Goal: Transaction & Acquisition: Purchase product/service

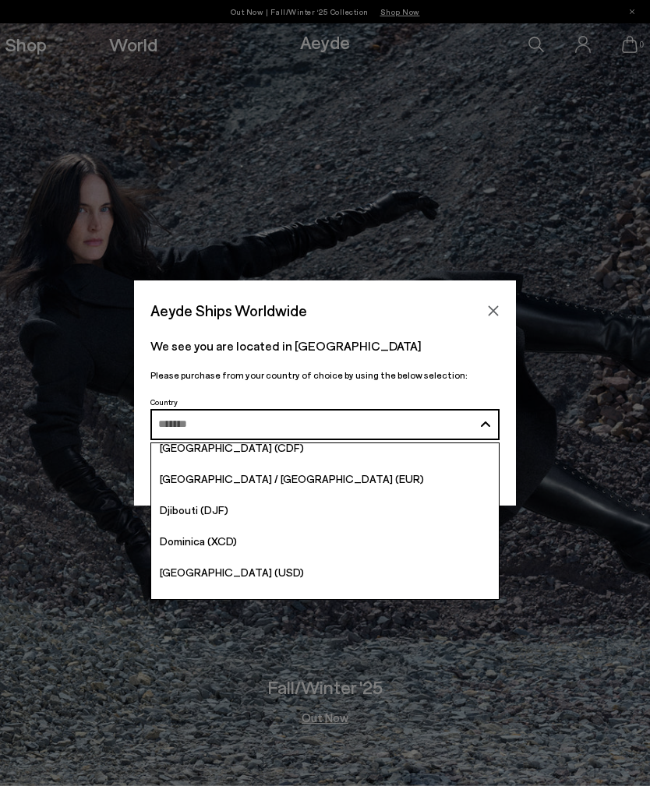
scroll to position [1509, 0]
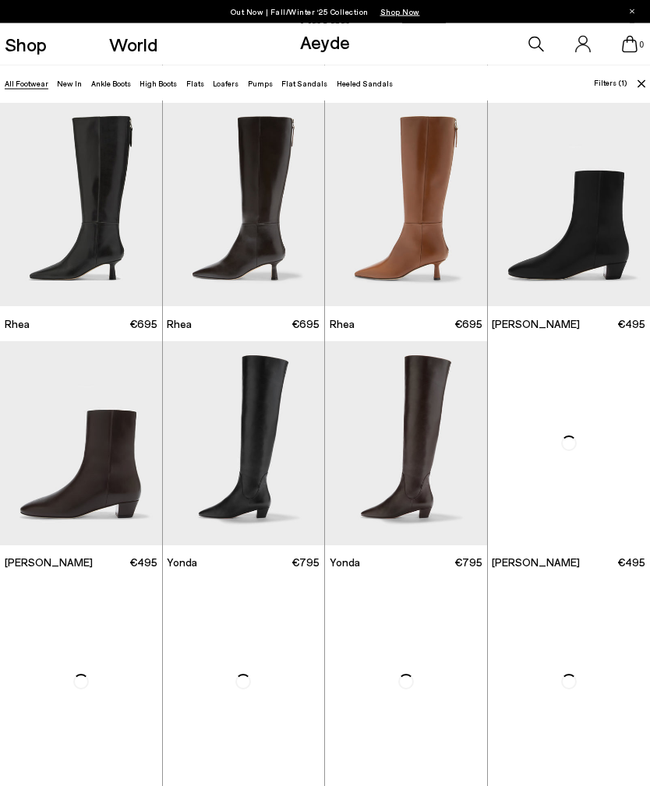
scroll to position [1930, 0]
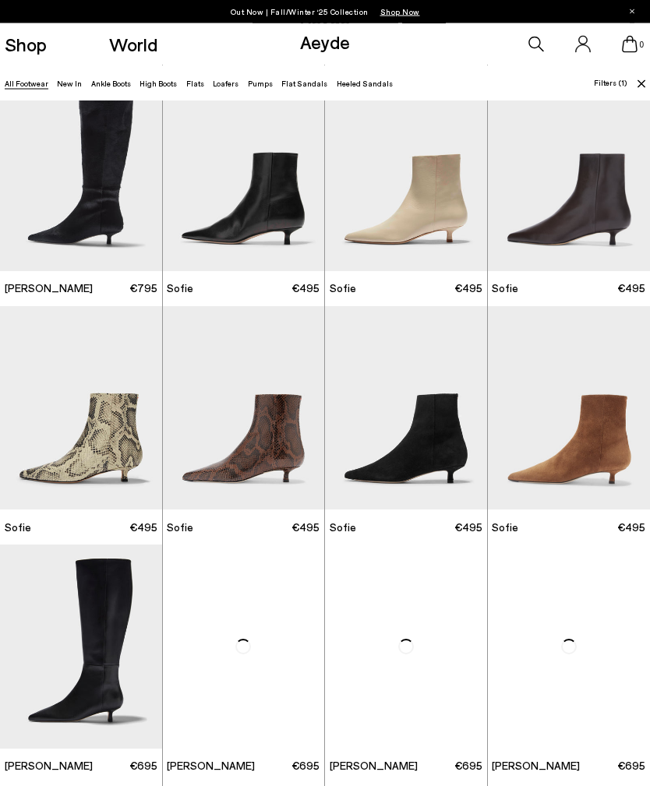
scroll to position [2899, 0]
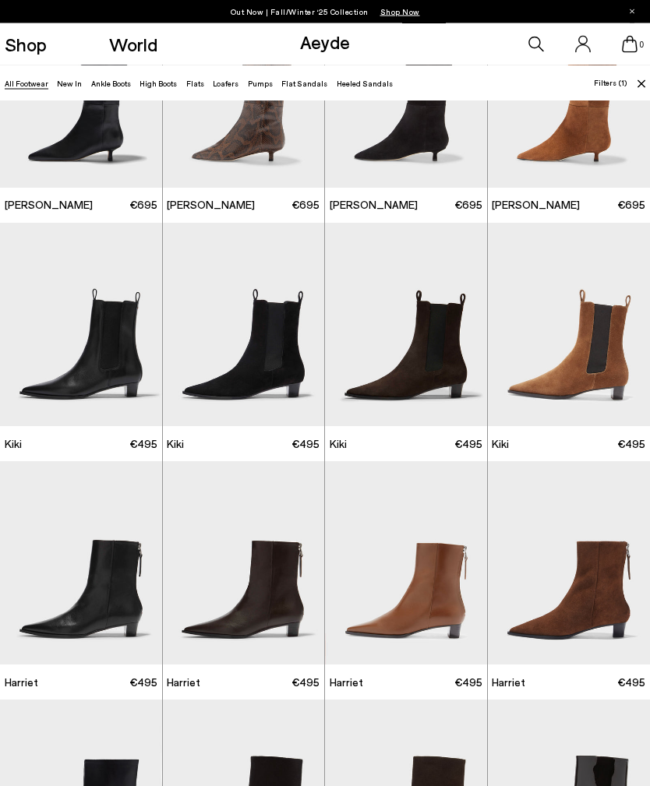
scroll to position [3465, 0]
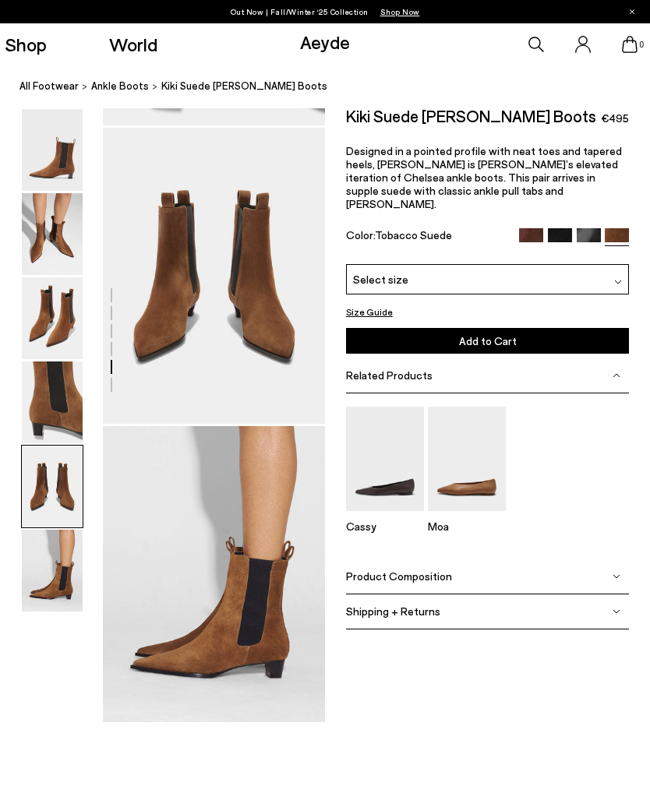
scroll to position [1195, 0]
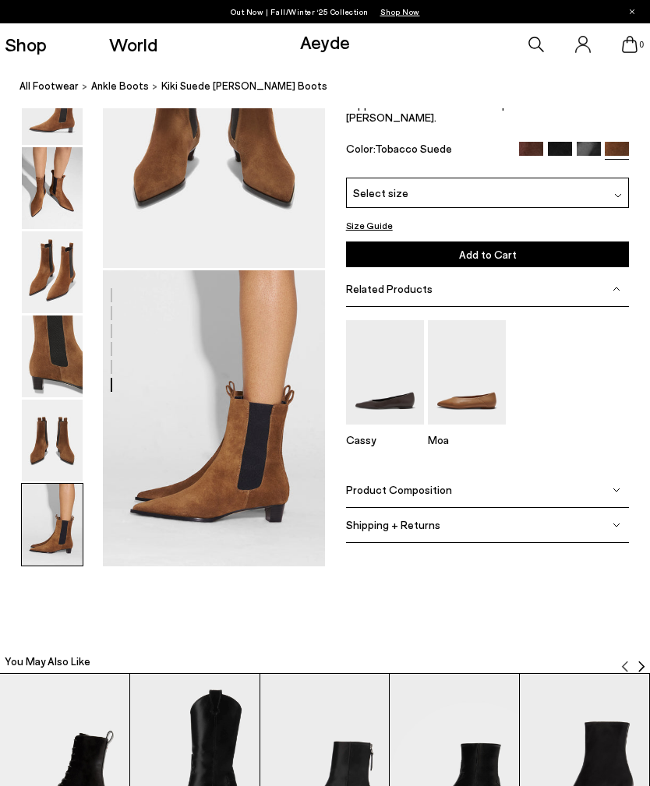
click at [42, 426] on img at bounding box center [52, 441] width 61 height 82
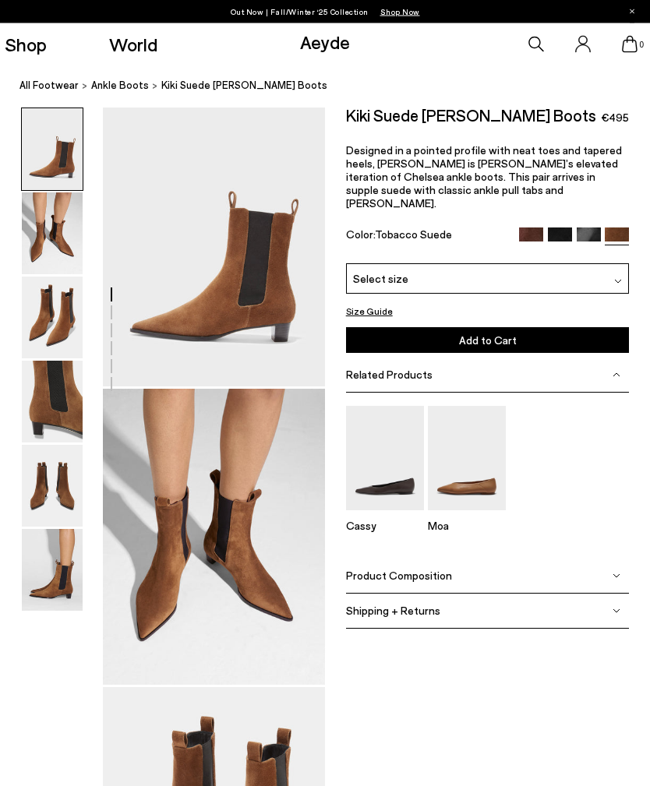
scroll to position [0, 0]
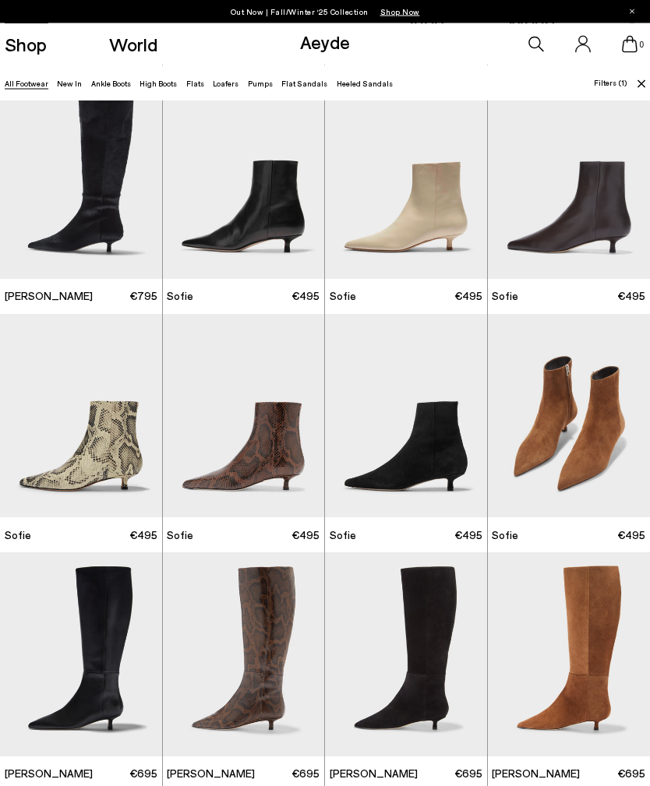
scroll to position [2891, 0]
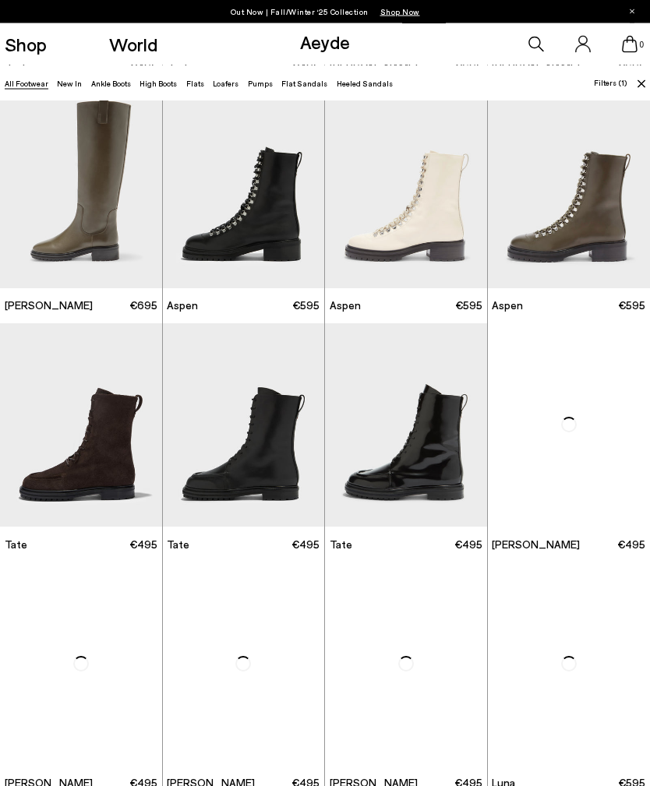
scroll to position [6225, 0]
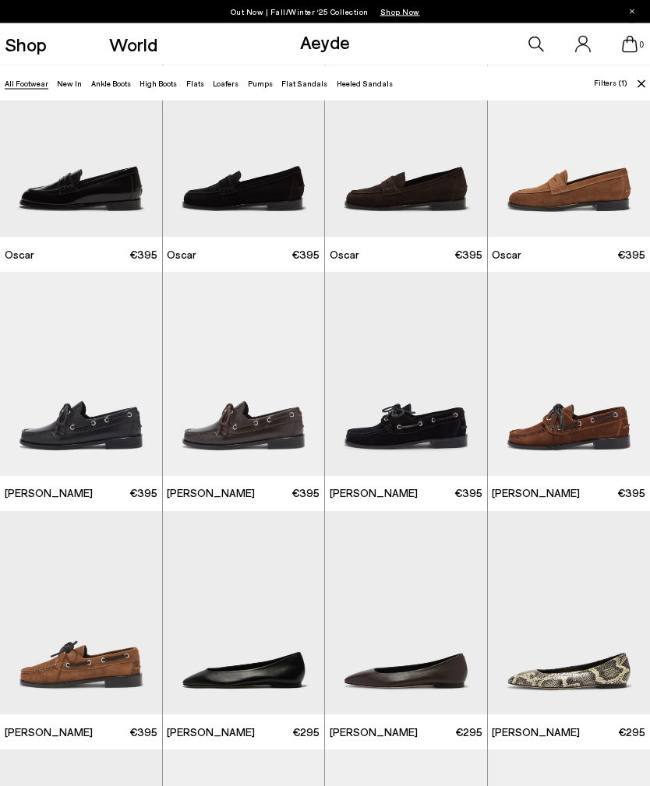
scroll to position [8425, 0]
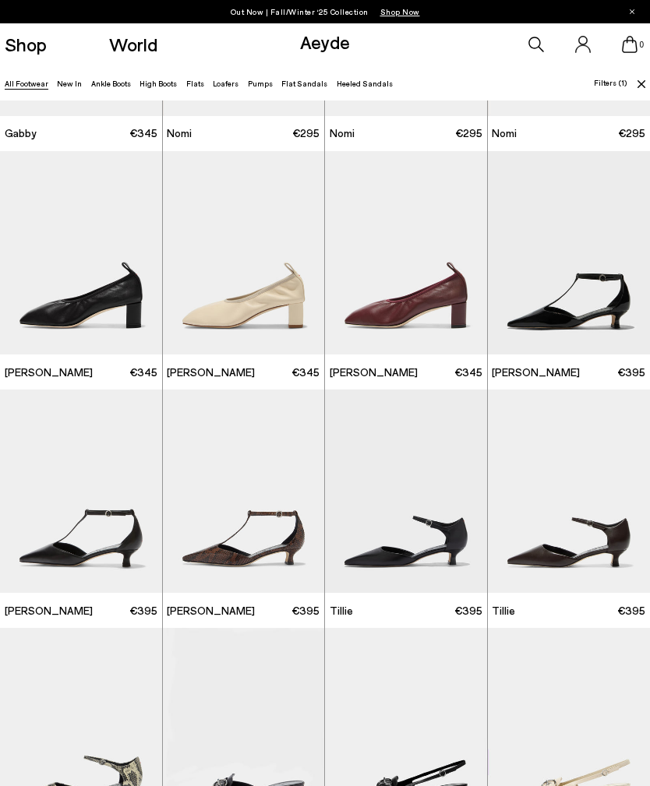
scroll to position [9781, 0]
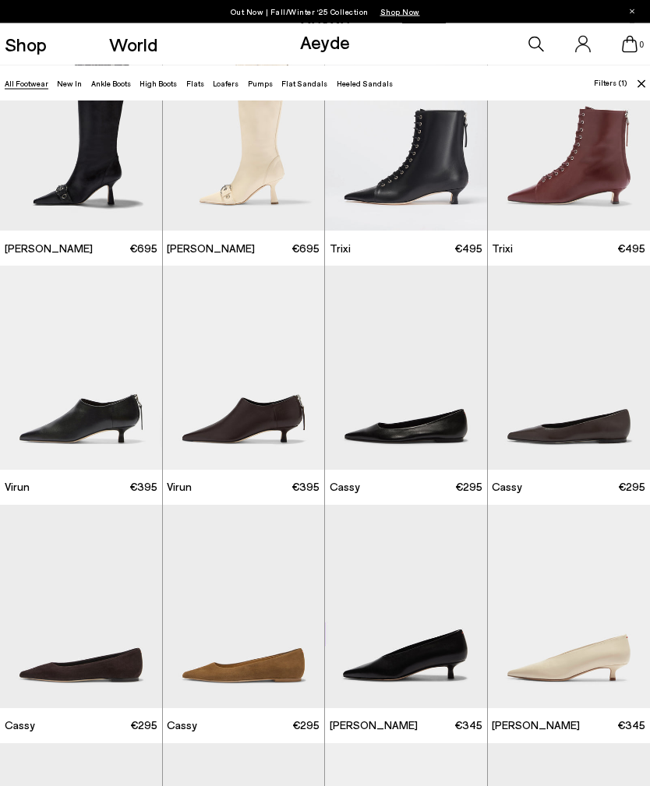
scroll to position [11080, 0]
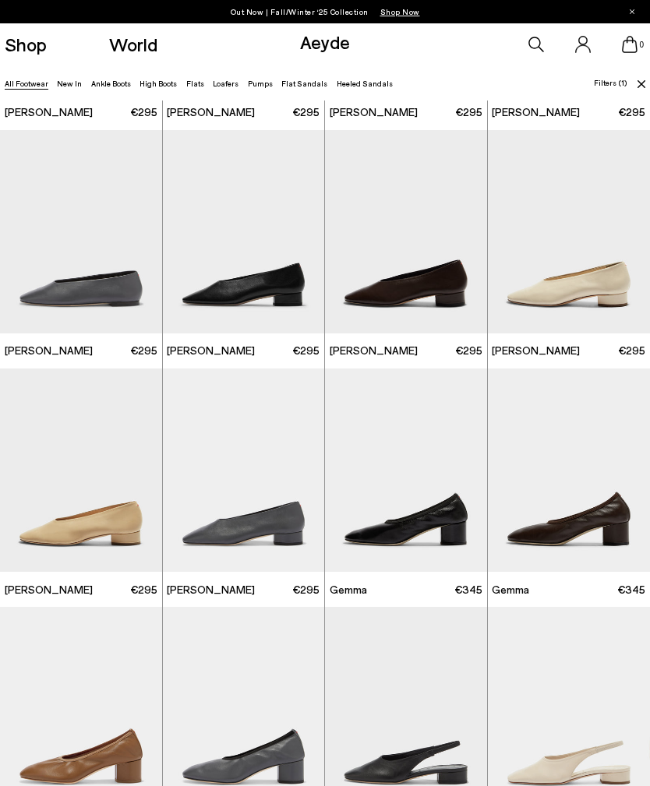
scroll to position [13167, 0]
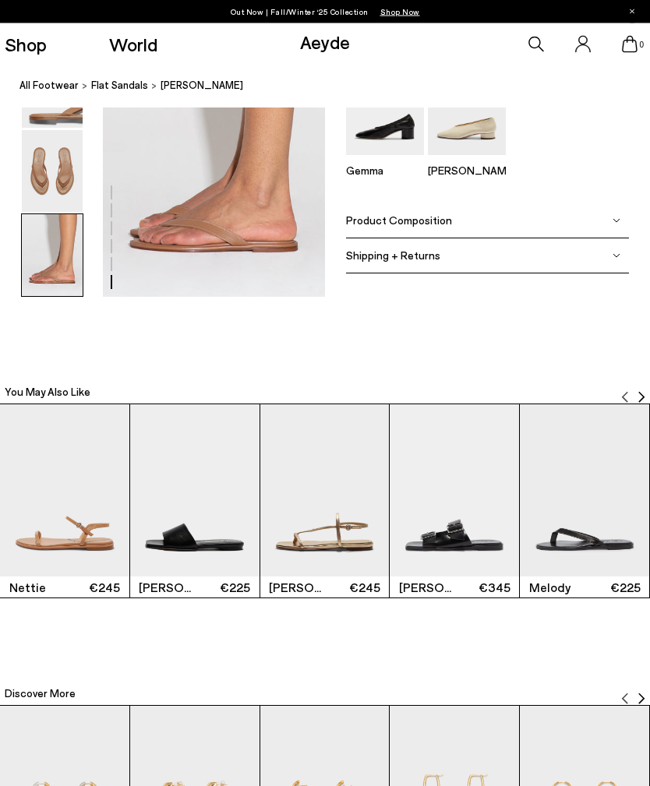
scroll to position [1600, 0]
